Goal: Task Accomplishment & Management: Use online tool/utility

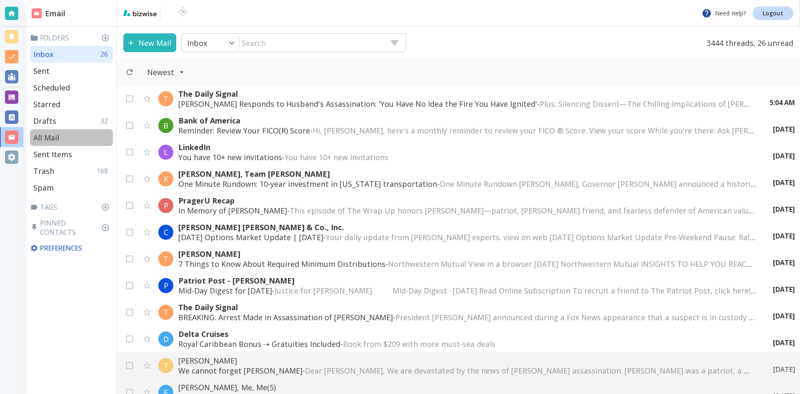
click at [50, 135] on p "All Mail" at bounding box center [46, 137] width 26 height 10
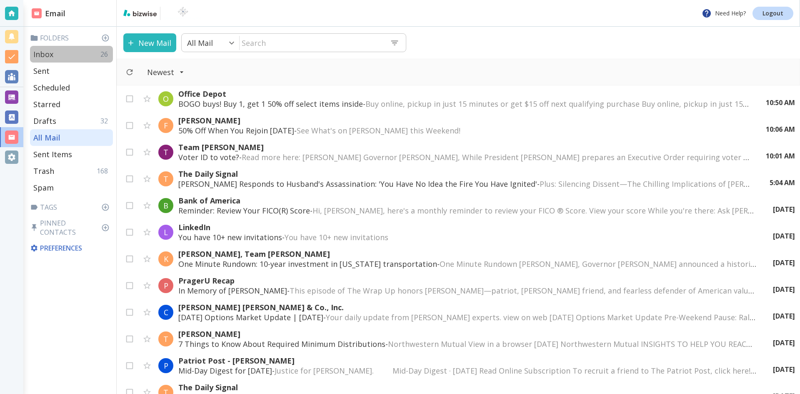
click at [50, 55] on p "Inbox" at bounding box center [43, 54] width 20 height 10
type input "0"
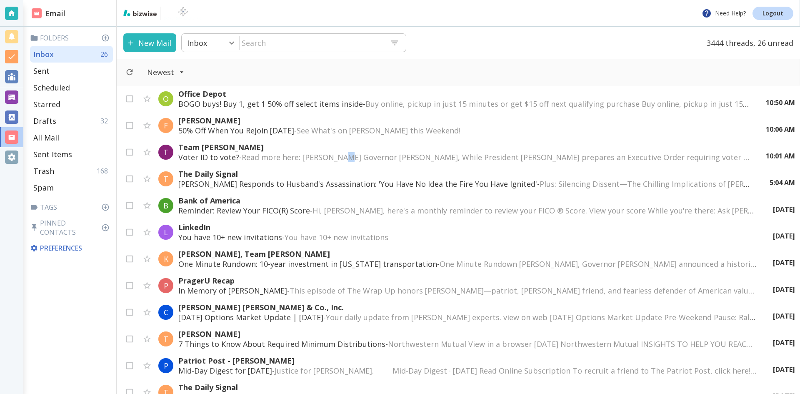
click at [345, 154] on span "Read more here: [PERSON_NAME] Governor [PERSON_NAME], While President [PERSON_N…" at bounding box center [666, 157] width 849 height 10
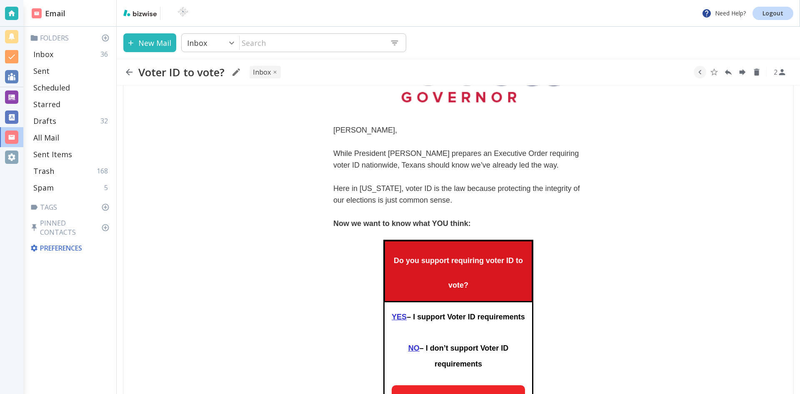
scroll to position [167, 0]
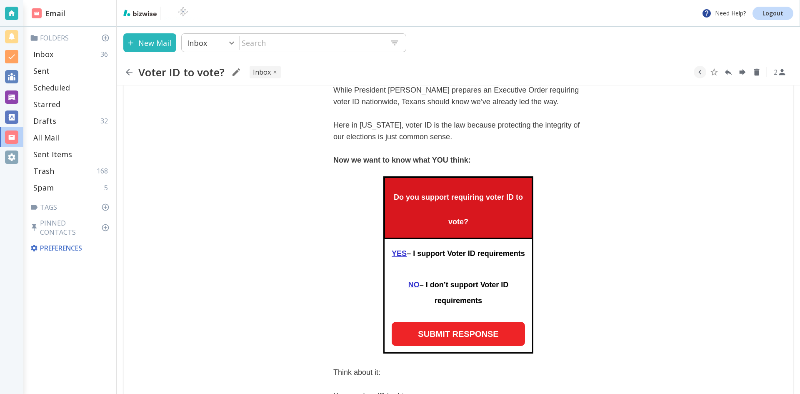
click at [396, 253] on link "YES" at bounding box center [399, 253] width 15 height 8
click at [129, 70] on icon "button" at bounding box center [129, 72] width 10 height 10
